Goal: Task Accomplishment & Management: Understand process/instructions

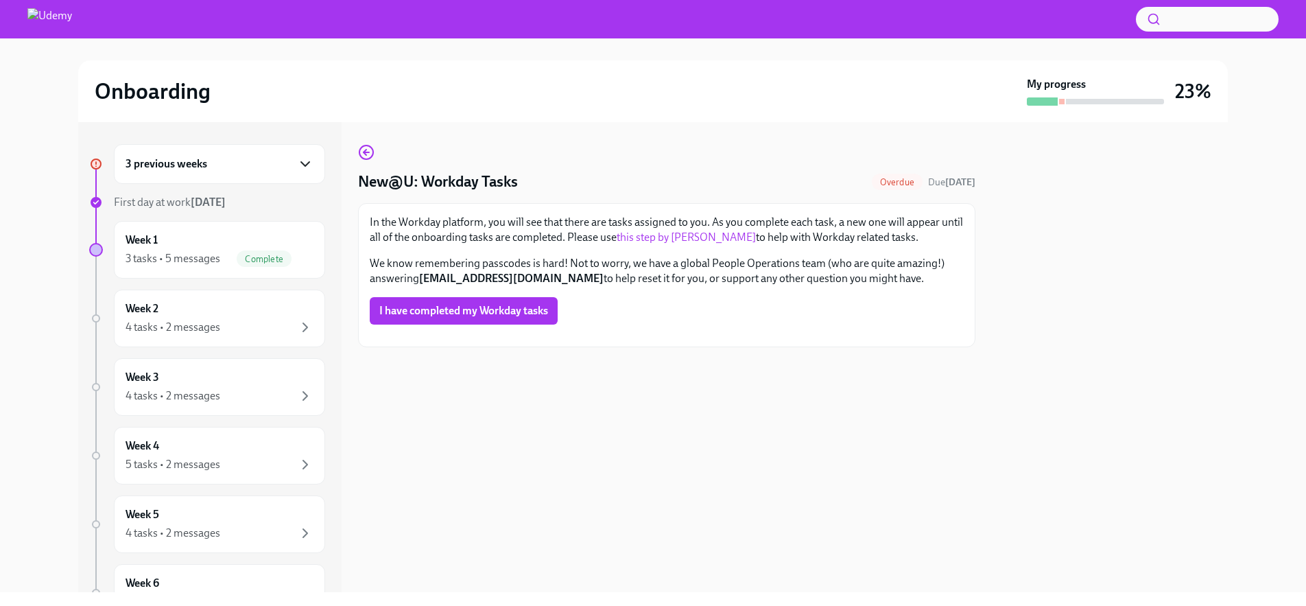
click at [303, 167] on icon "button" at bounding box center [305, 164] width 16 height 16
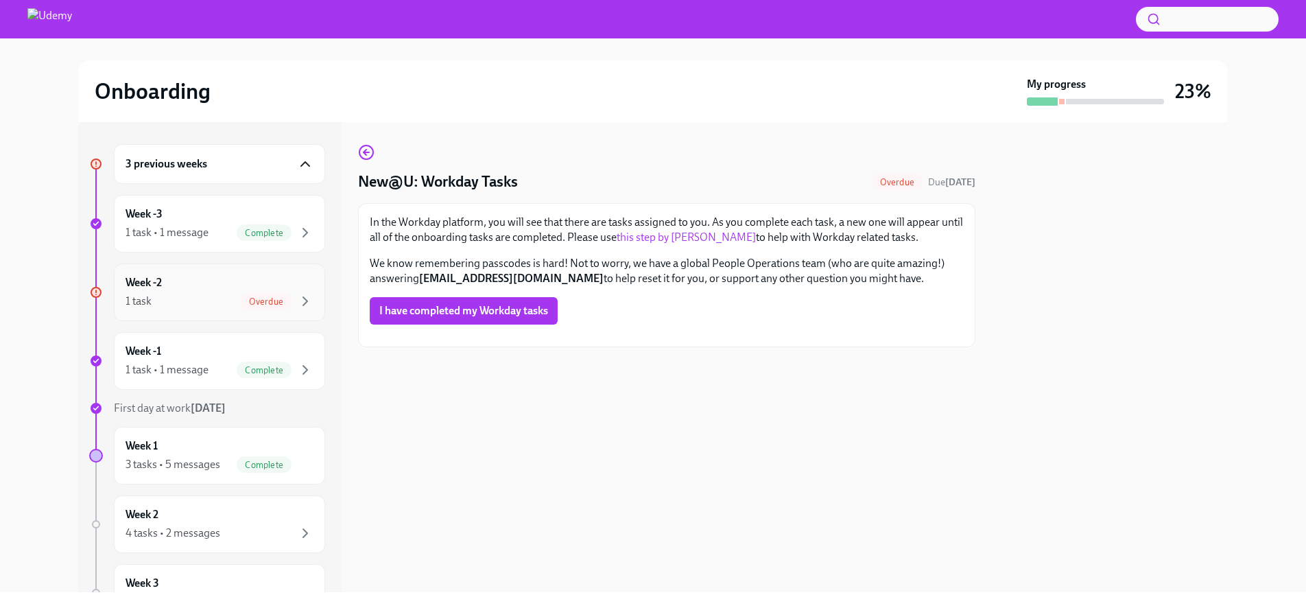
click at [281, 298] on span "Overdue" at bounding box center [266, 301] width 51 height 10
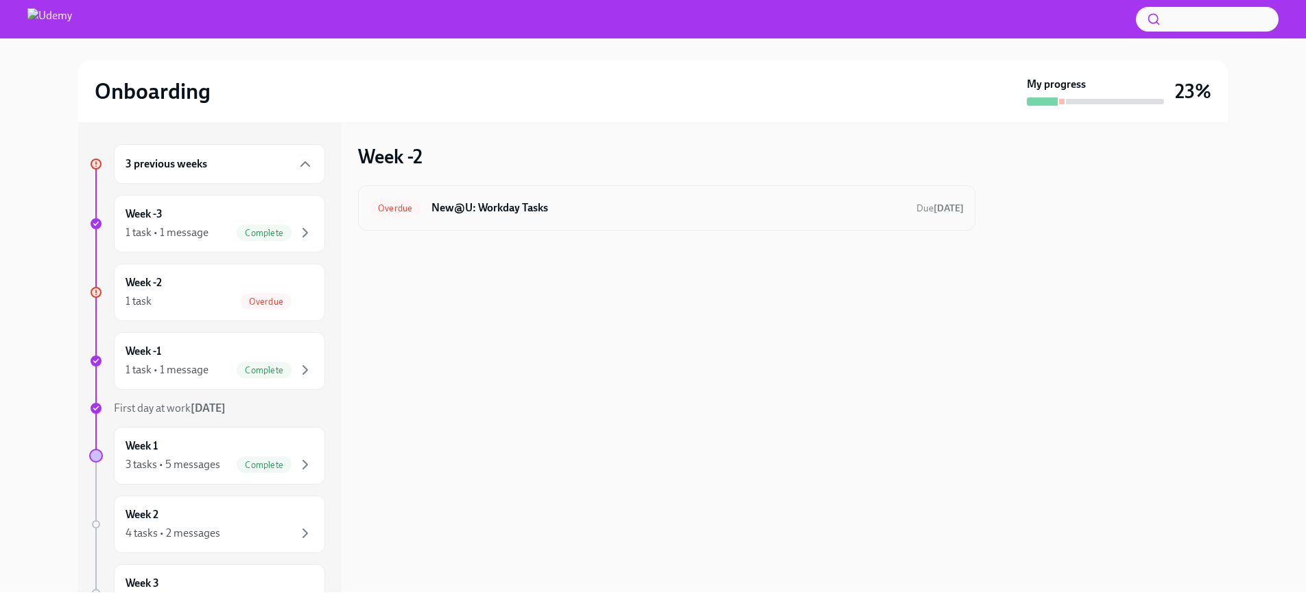
click at [541, 211] on h6 "New@U: Workday Tasks" at bounding box center [669, 207] width 474 height 15
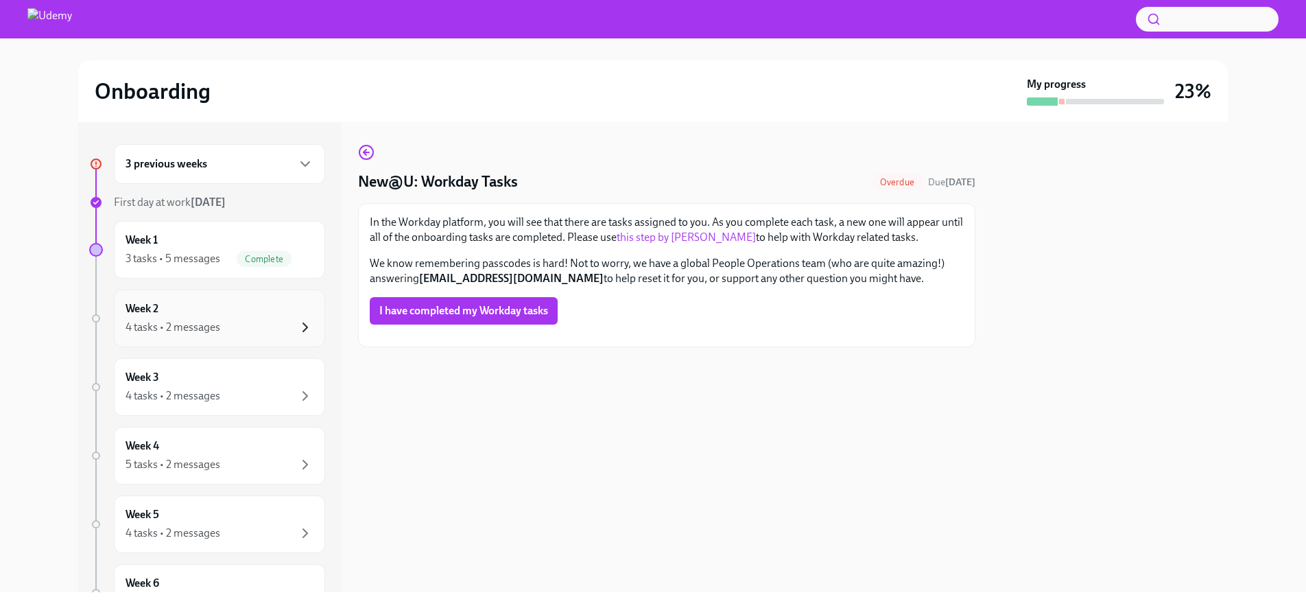
click at [301, 320] on icon "button" at bounding box center [305, 327] width 16 height 16
